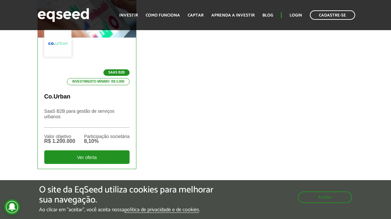
scroll to position [259, 0]
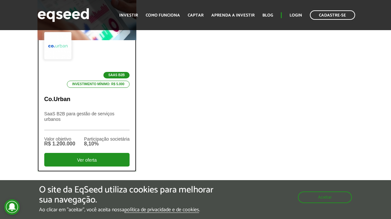
click at [59, 101] on p "Co.Urban" at bounding box center [86, 99] width 85 height 7
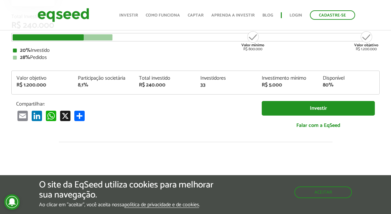
scroll to position [97, 0]
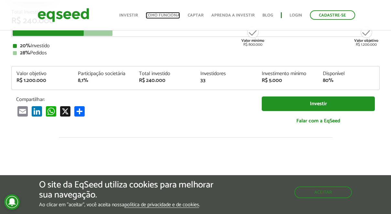
click at [173, 14] on link "Como funciona" at bounding box center [163, 15] width 34 height 4
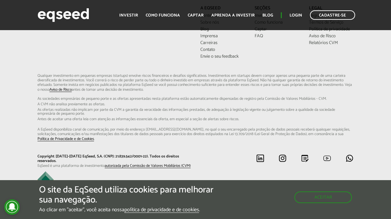
scroll to position [1665, 0]
